Goal: Find specific page/section: Find specific page/section

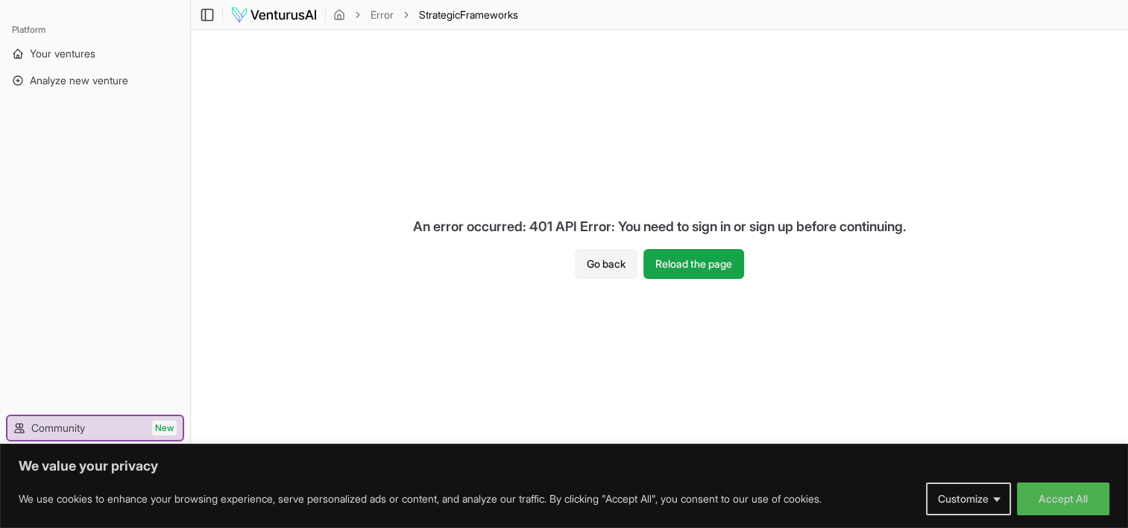
drag, startPoint x: 1040, startPoint y: 1, endPoint x: 635, endPoint y: 120, distance: 422.0
click at [635, 120] on div "An error occurred: 401 API Error: You need to sign in or sign up before continu…" at bounding box center [659, 241] width 937 height 423
click at [679, 270] on button "Reload the page" at bounding box center [693, 264] width 101 height 30
click at [1036, 508] on button "Accept All" at bounding box center [1063, 498] width 92 height 33
